Goal: Information Seeking & Learning: Learn about a topic

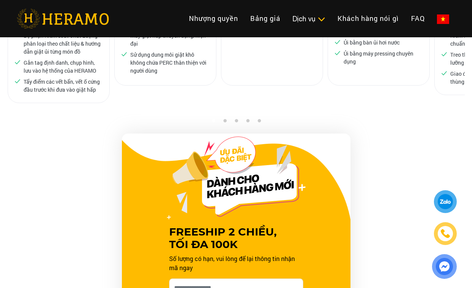
scroll to position [593, 0]
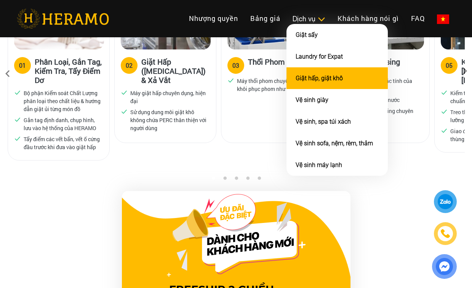
click at [310, 79] on link "Giặt hấp, giặt khô" at bounding box center [319, 78] width 47 height 7
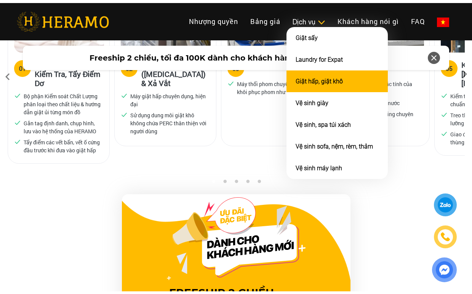
scroll to position [472, 0]
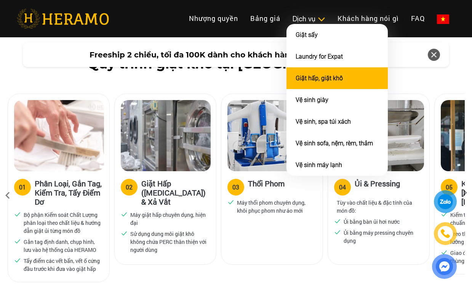
click at [311, 78] on link "Giặt hấp, giặt khô" at bounding box center [319, 78] width 47 height 7
click at [311, 79] on link "Giặt hấp, giặt khô" at bounding box center [319, 78] width 47 height 7
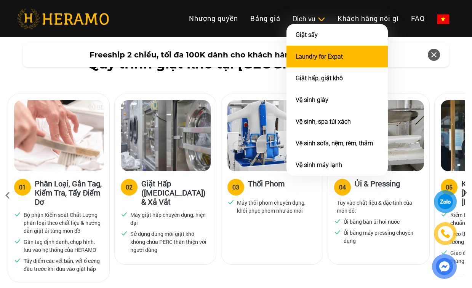
click at [312, 54] on link "Laundry for Expat" at bounding box center [319, 56] width 47 height 7
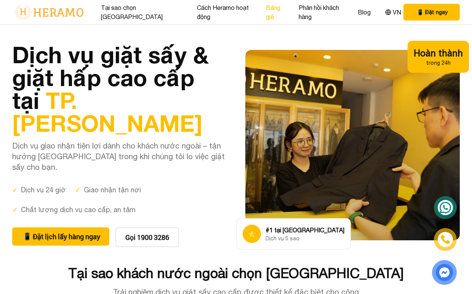
click at [270, 13] on link "Bảng giá" at bounding box center [276, 12] width 21 height 18
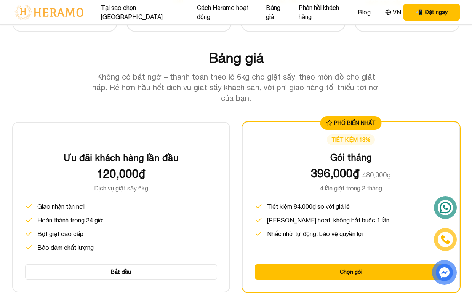
scroll to position [949, 0]
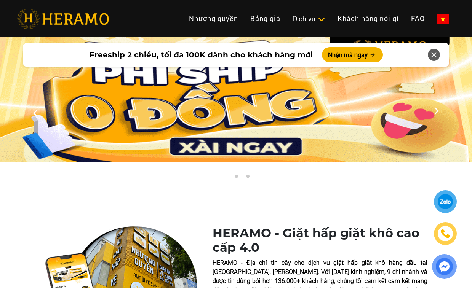
scroll to position [472, 0]
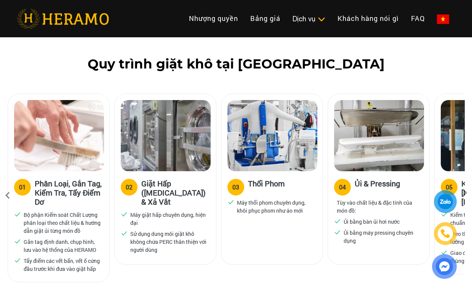
scroll to position [593, 0]
